Goal: Task Accomplishment & Management: Complete application form

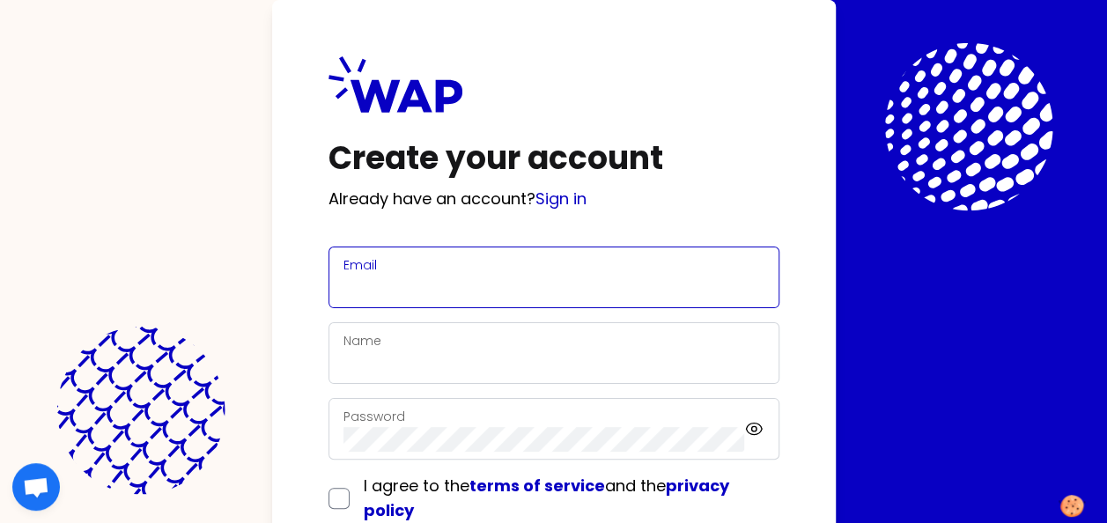
click at [418, 278] on input "Email" at bounding box center [554, 288] width 421 height 25
type input "[PERSON_NAME][EMAIL_ADDRESS][PERSON_NAME][DOMAIN_NAME]"
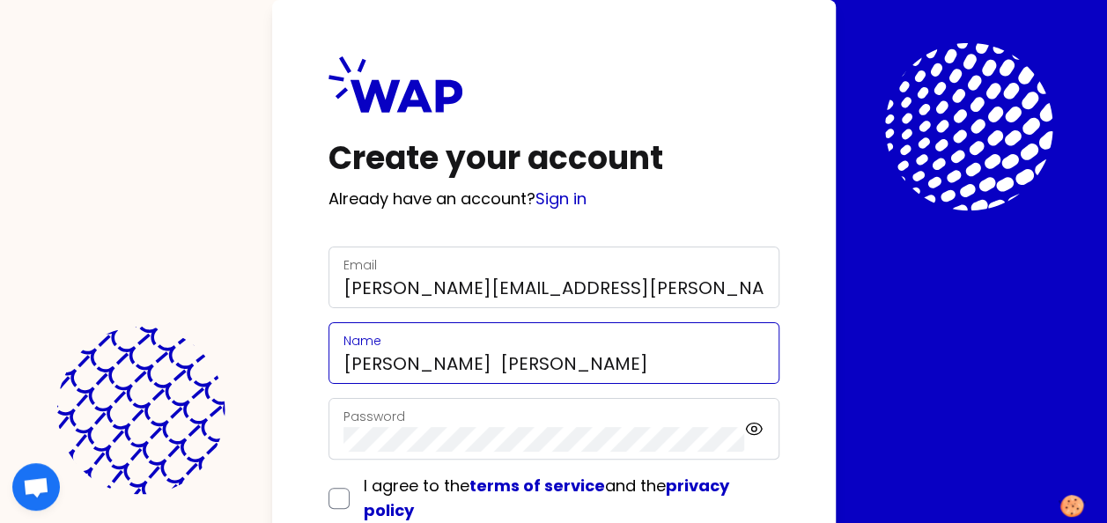
drag, startPoint x: 418, startPoint y: 360, endPoint x: 504, endPoint y: 359, distance: 86.3
click at [504, 359] on input "[PERSON_NAME] [PERSON_NAME]" at bounding box center [554, 363] width 421 height 25
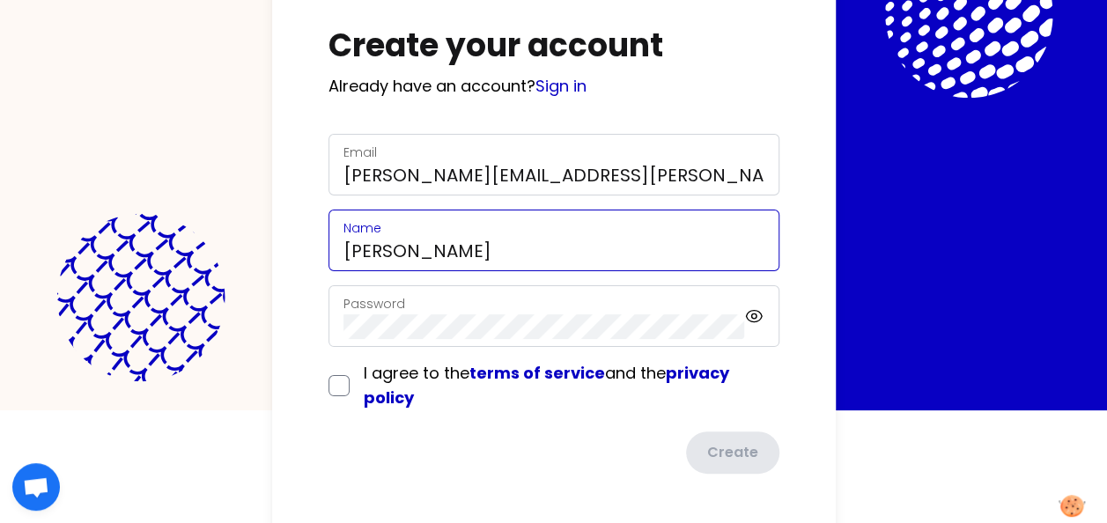
scroll to position [118, 0]
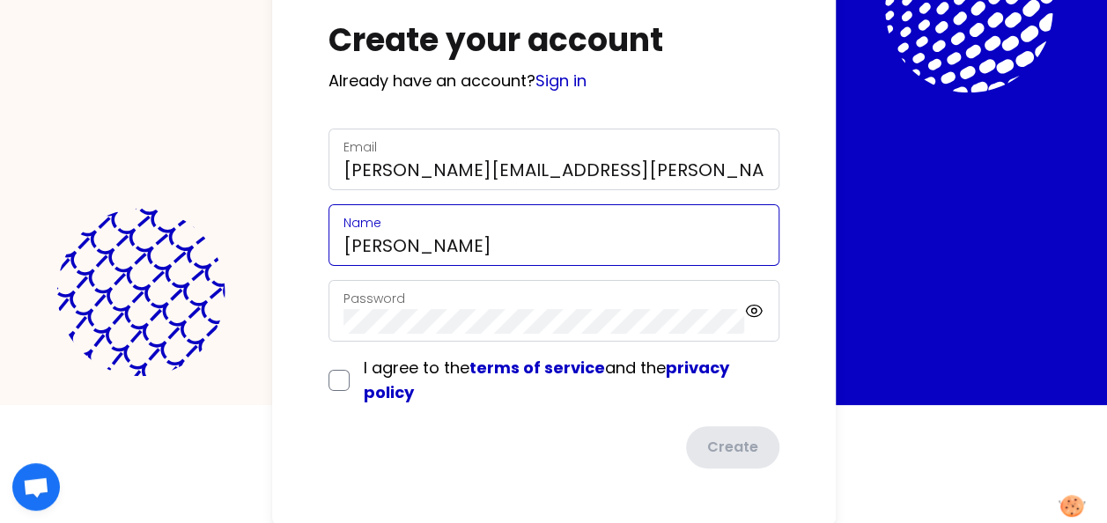
type input "[PERSON_NAME]"
click at [443, 307] on div "Password" at bounding box center [545, 311] width 402 height 46
click at [338, 379] on form "Email [PERSON_NAME][EMAIL_ADDRESS][PERSON_NAME][DOMAIN_NAME] Name [PERSON_NAME]…" at bounding box center [554, 299] width 451 height 340
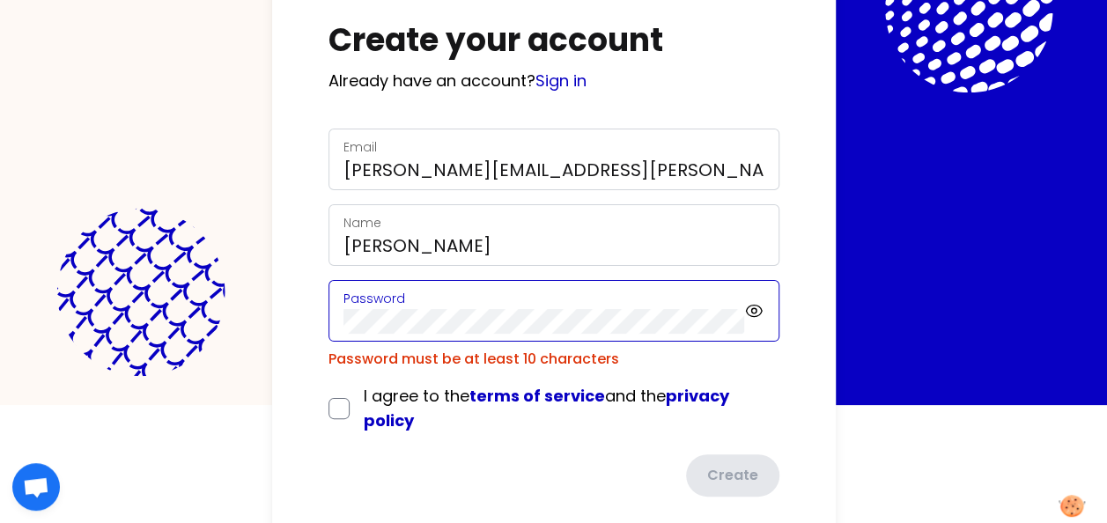
click at [326, 330] on div "Create your account Already have an account? Sign in Email [PERSON_NAME][EMAIL_…" at bounding box center [554, 217] width 564 height 671
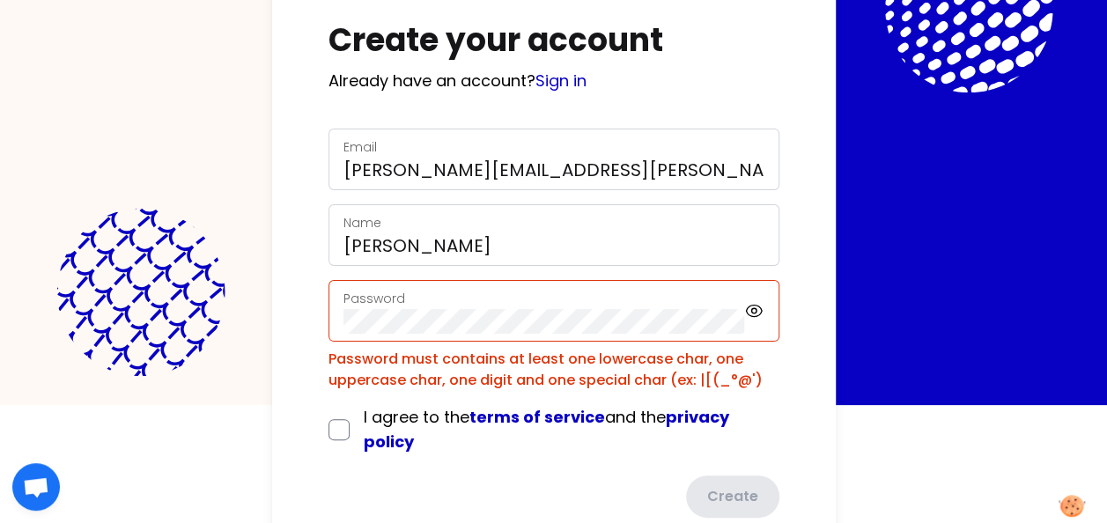
click at [324, 397] on div "Create your account Already have an account? Sign in Email [PERSON_NAME][EMAIL_…" at bounding box center [554, 228] width 564 height 692
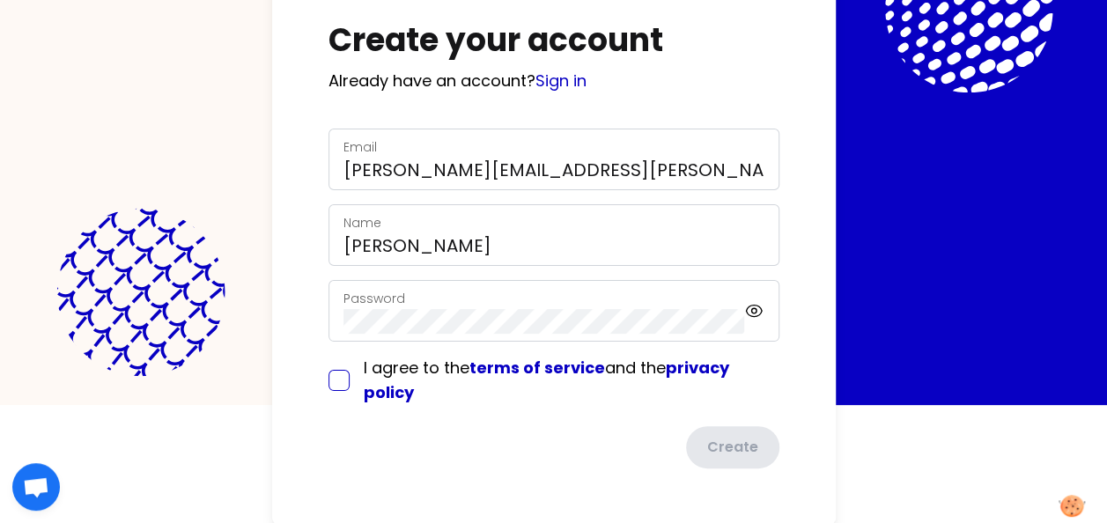
click at [338, 377] on input "checkbox" at bounding box center [339, 380] width 21 height 21
checkbox input "true"
click at [721, 449] on button "Create" at bounding box center [731, 449] width 97 height 46
